Goal: Register for event/course

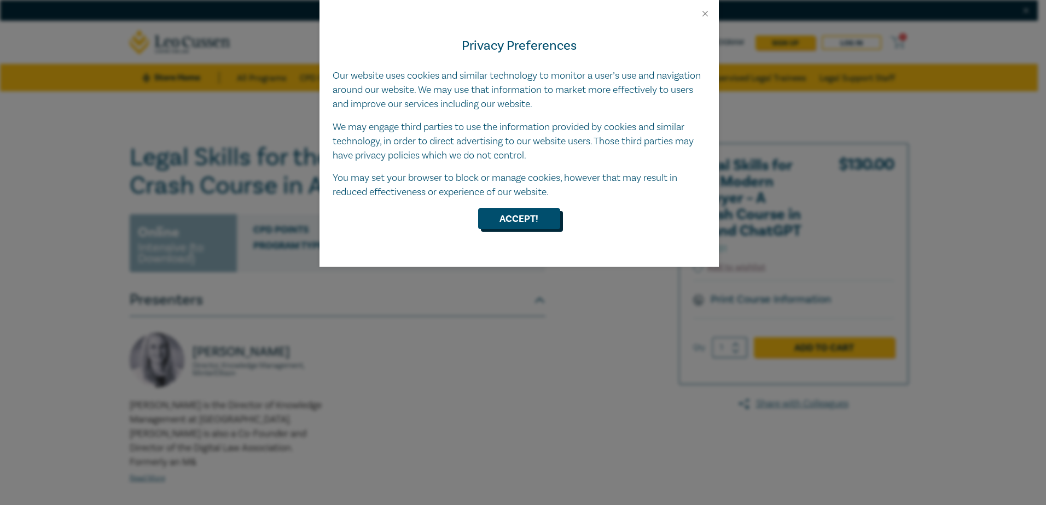
click at [536, 223] on button "Accept!" at bounding box center [519, 218] width 82 height 21
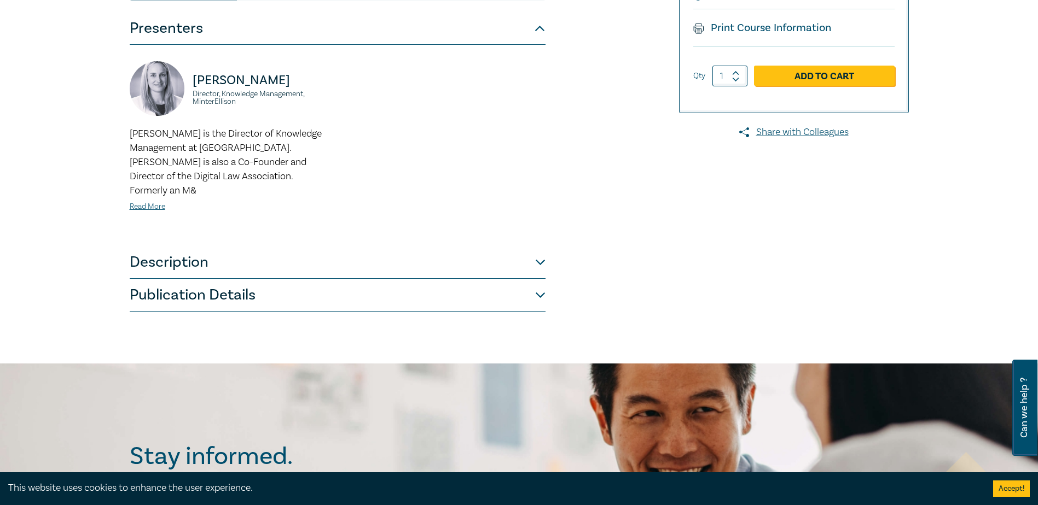
scroll to position [274, 0]
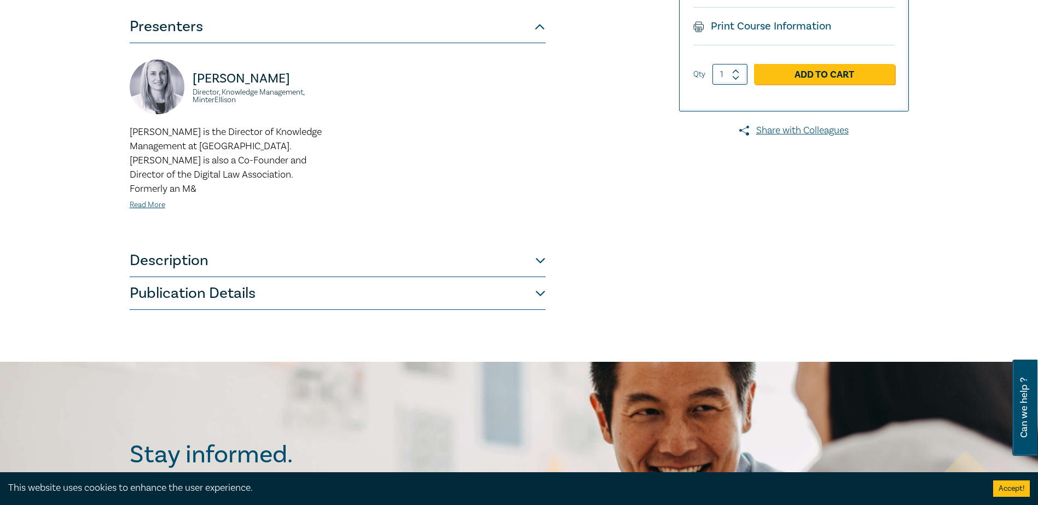
click at [521, 245] on button "Description" at bounding box center [338, 261] width 416 height 33
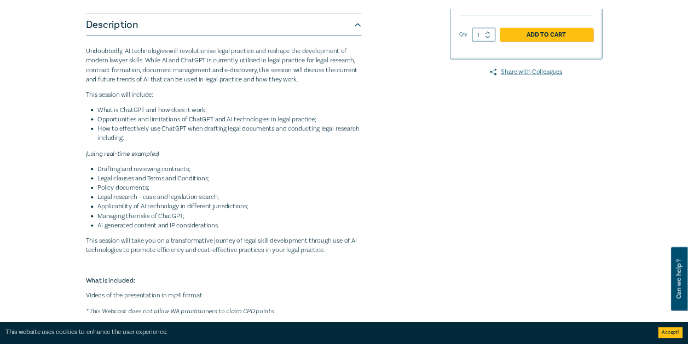
scroll to position [328, 0]
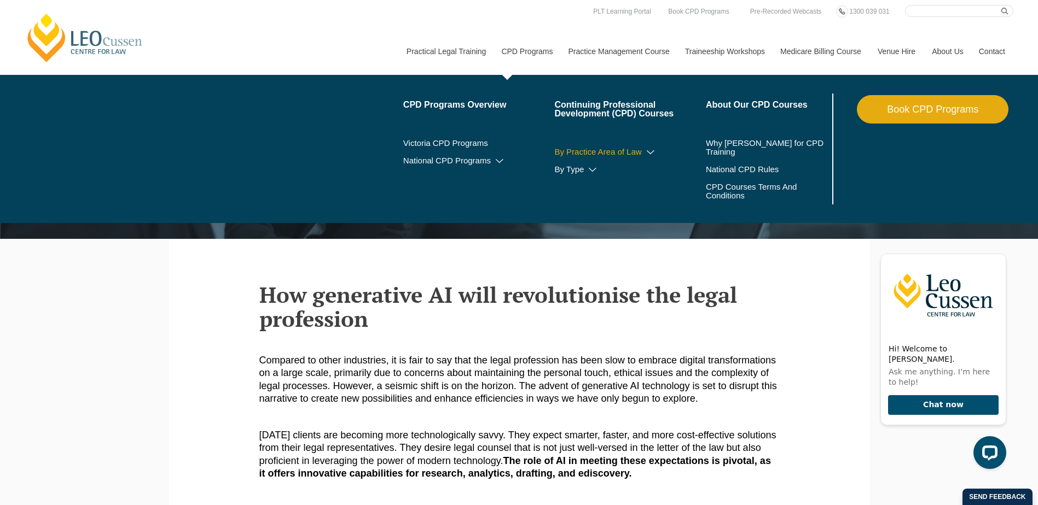
click at [595, 152] on link "By Practice Area of Law" at bounding box center [630, 152] width 152 height 9
